Goal: Entertainment & Leisure: Consume media (video, audio)

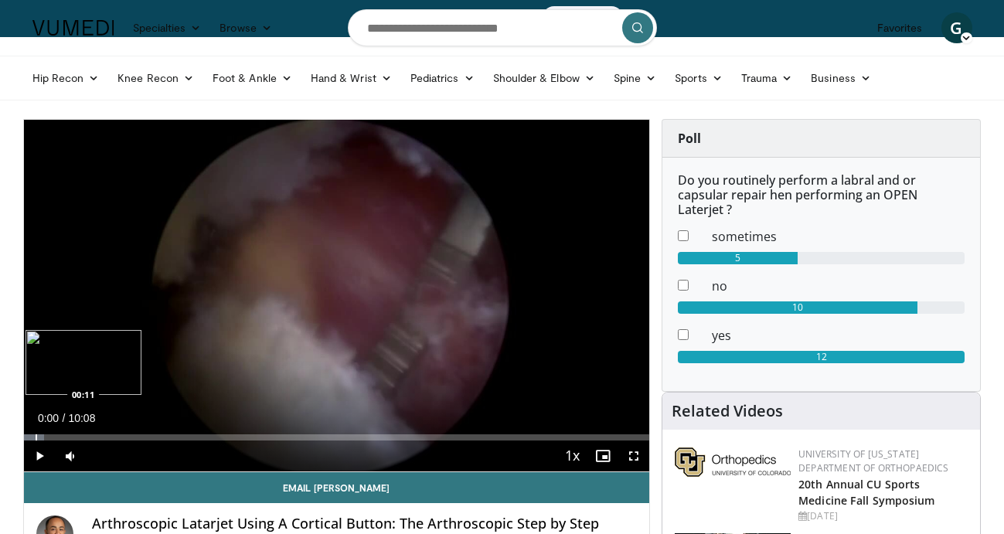
click at [36, 438] on div "Progress Bar" at bounding box center [37, 437] width 2 height 6
click at [53, 437] on div "Progress Bar" at bounding box center [54, 437] width 2 height 6
click at [68, 438] on div "Progress Bar" at bounding box center [69, 437] width 2 height 6
click at [39, 452] on span "Video Player" at bounding box center [39, 456] width 31 height 31
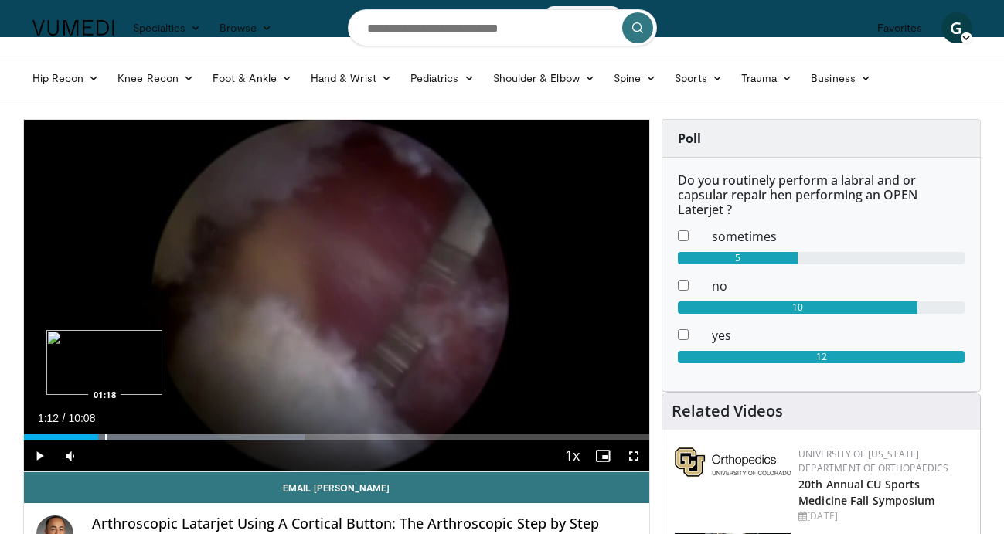
click at [105, 436] on div "Progress Bar" at bounding box center [106, 437] width 2 height 6
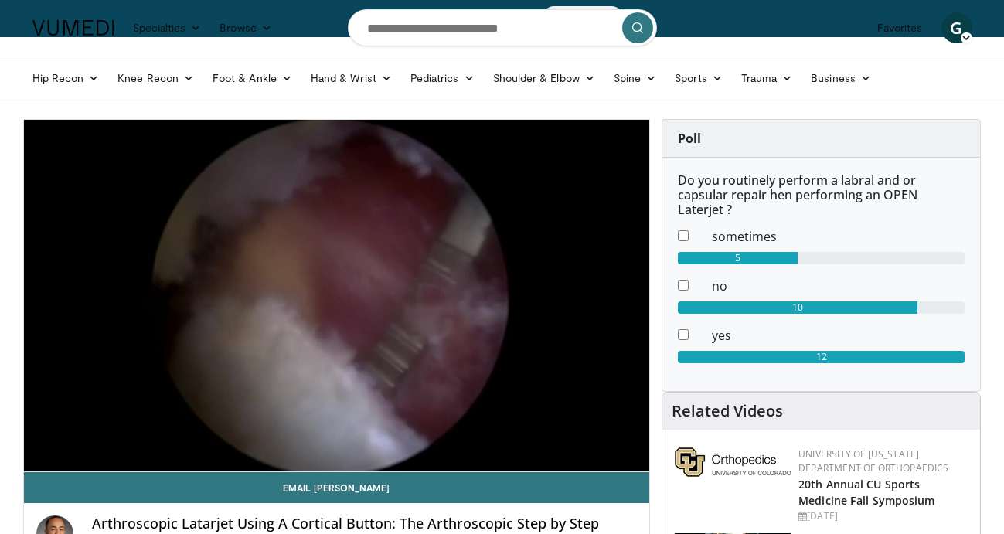
click at [114, 436] on div "10 seconds Tap to unmute" at bounding box center [337, 296] width 626 height 352
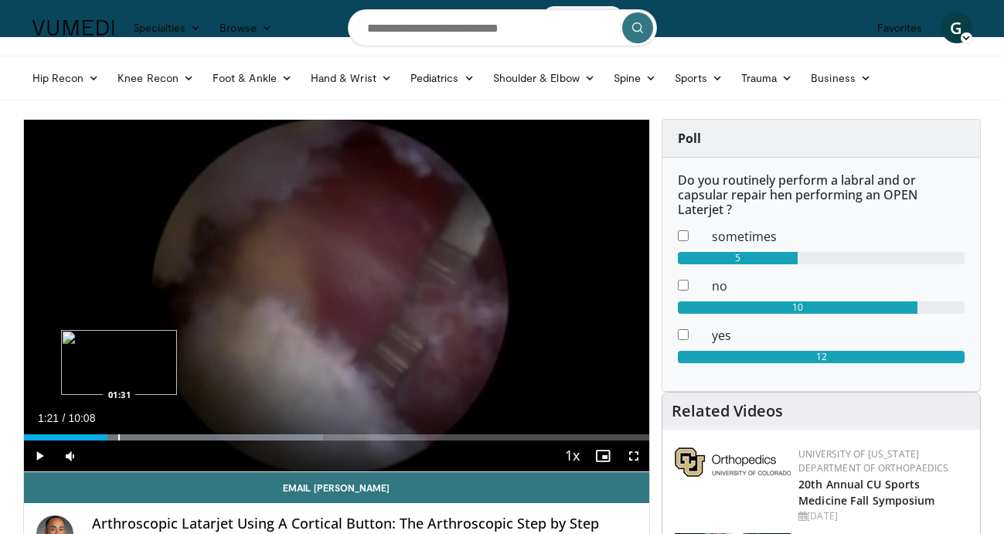
click at [118, 439] on div "Progress Bar" at bounding box center [119, 437] width 2 height 6
click at [36, 453] on span "Video Player" at bounding box center [39, 456] width 31 height 31
click at [142, 437] on div "Progress Bar" at bounding box center [143, 437] width 2 height 6
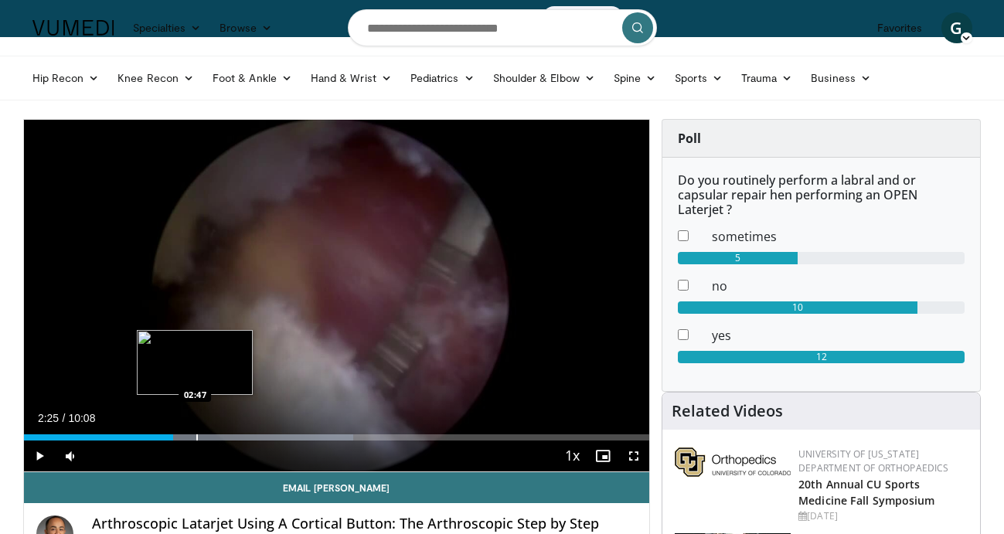
click at [195, 440] on div "Loaded : 52.71% 02:25 02:47" at bounding box center [337, 437] width 626 height 6
click at [226, 438] on div "Progress Bar" at bounding box center [227, 437] width 2 height 6
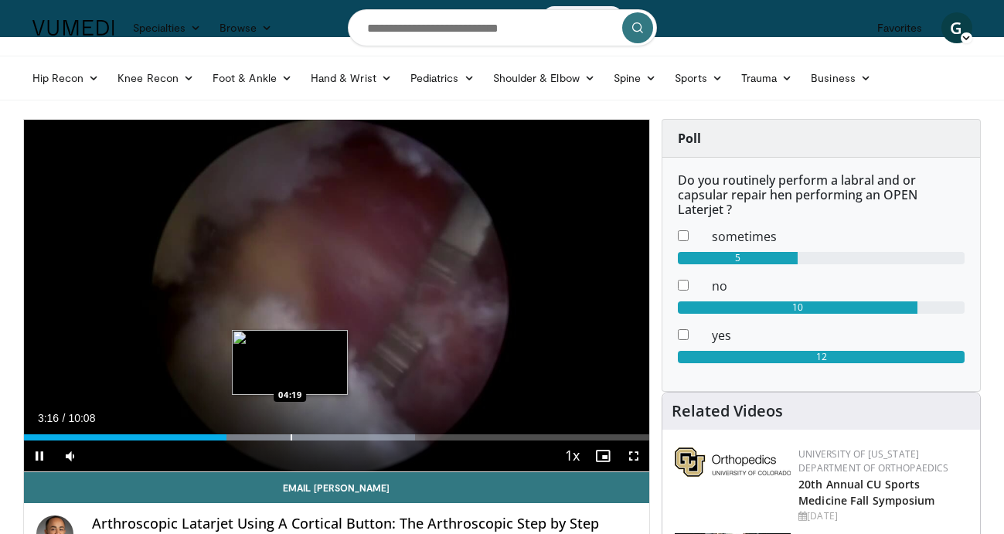
click at [291, 435] on div "Progress Bar" at bounding box center [292, 437] width 2 height 6
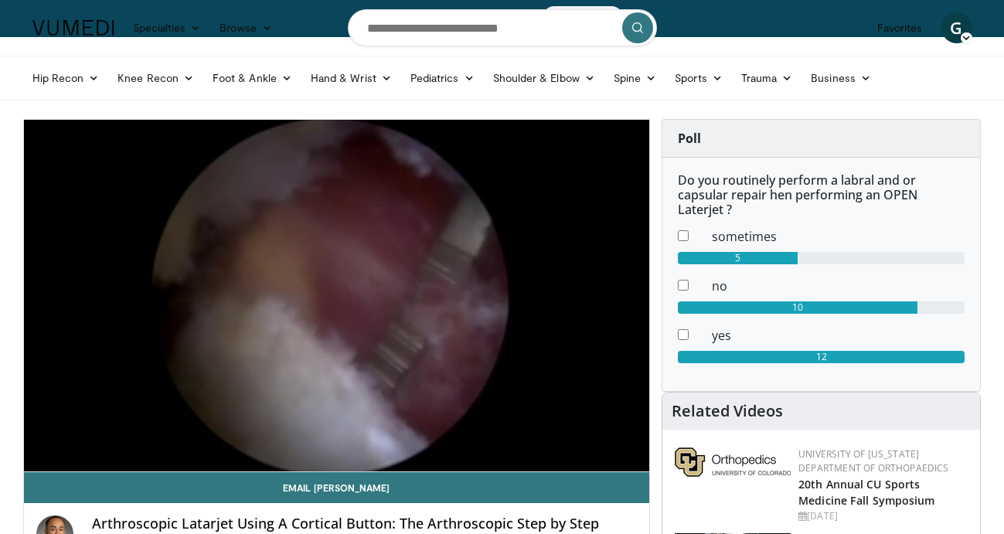
click at [317, 436] on div "10 seconds Tap to unmute" at bounding box center [337, 296] width 626 height 352
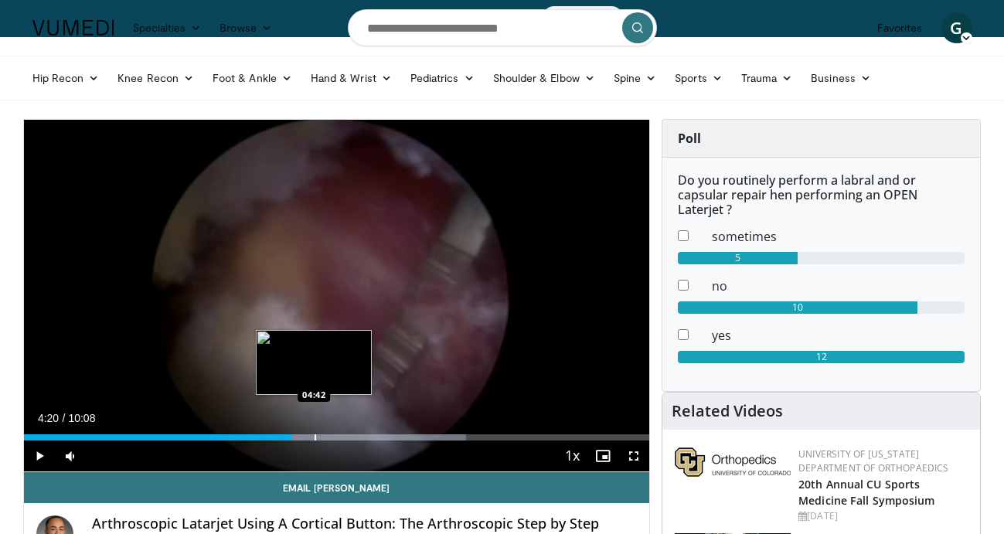
click at [315, 439] on div "Progress Bar" at bounding box center [316, 437] width 2 height 6
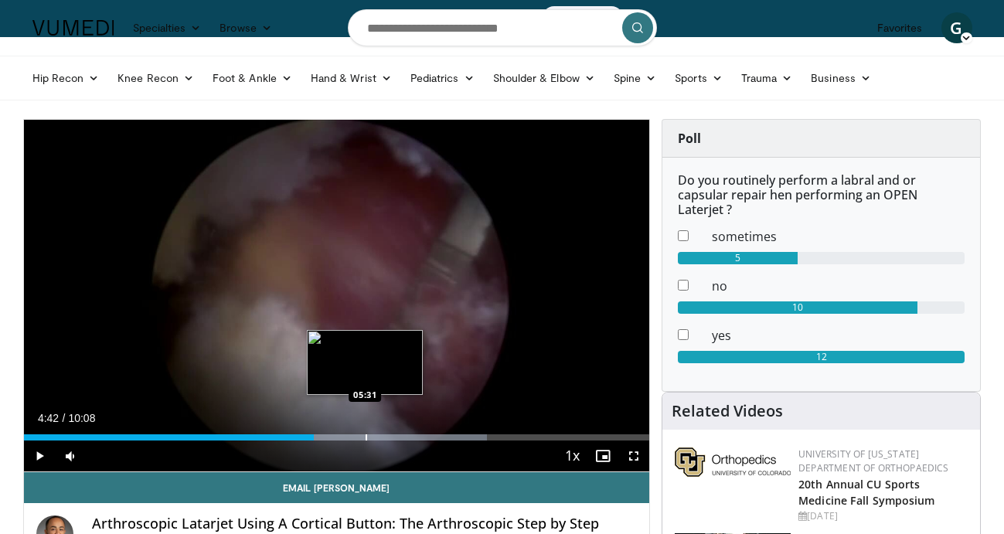
click at [366, 435] on div "Progress Bar" at bounding box center [367, 437] width 2 height 6
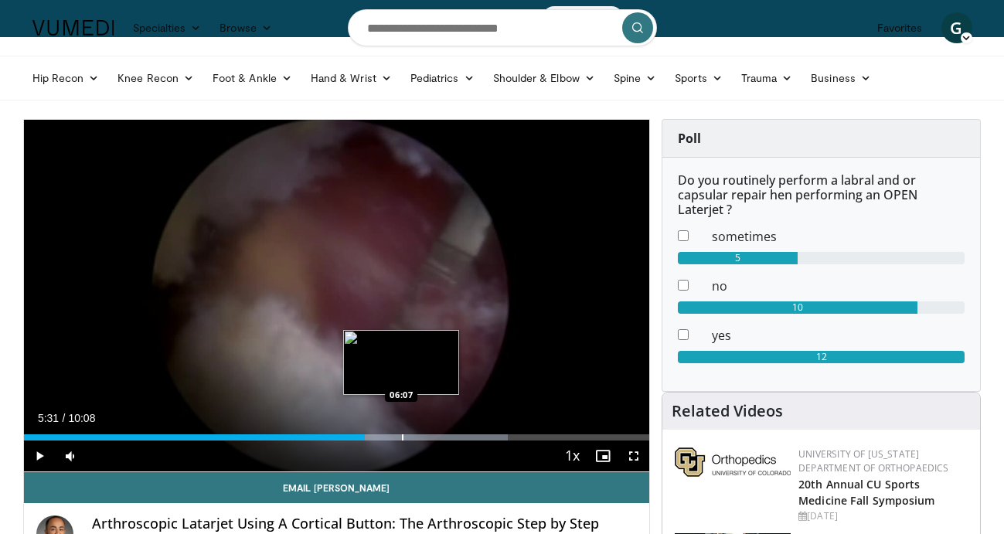
click at [402, 439] on div "Progress Bar" at bounding box center [403, 437] width 2 height 6
